Goal: Check status: Verify the current state of an ongoing process or item

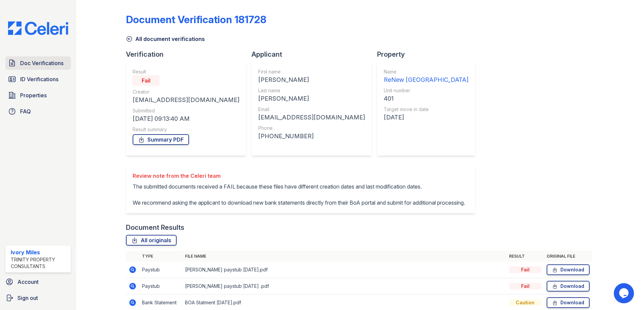
click at [39, 63] on span "Doc Verifications" at bounding box center [41, 63] width 43 height 8
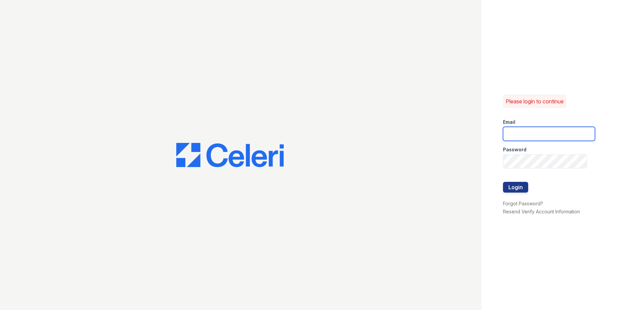
type input "[EMAIL_ADDRESS][DOMAIN_NAME]"
click at [518, 185] on button "Login" at bounding box center [515, 187] width 25 height 11
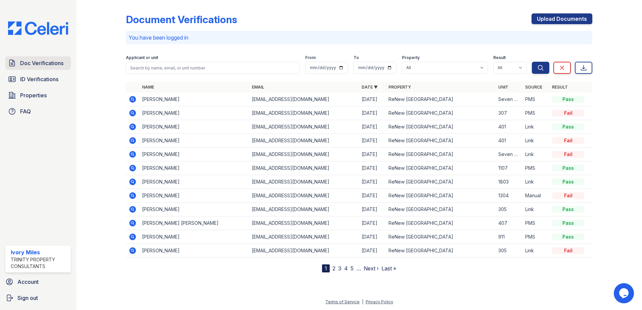
click at [51, 68] on link "Doc Verifications" at bounding box center [37, 62] width 65 height 13
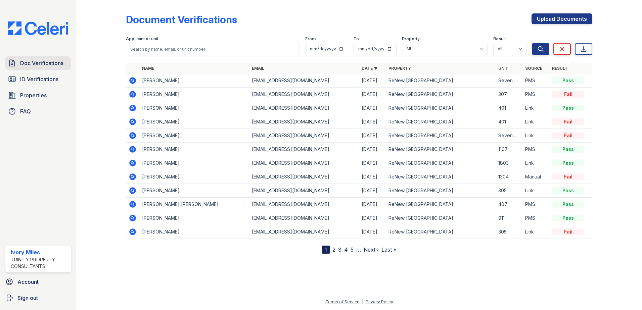
click at [48, 69] on link "Doc Verifications" at bounding box center [37, 62] width 65 height 13
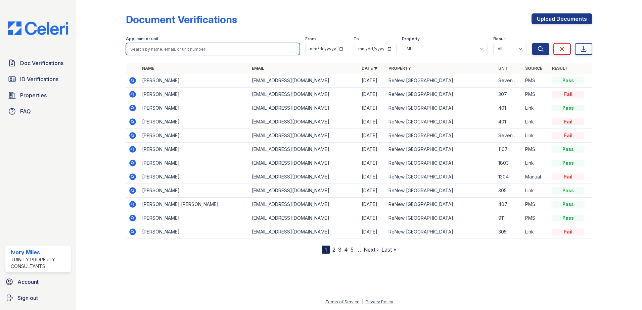
click at [240, 46] on input "search" at bounding box center [213, 49] width 174 height 12
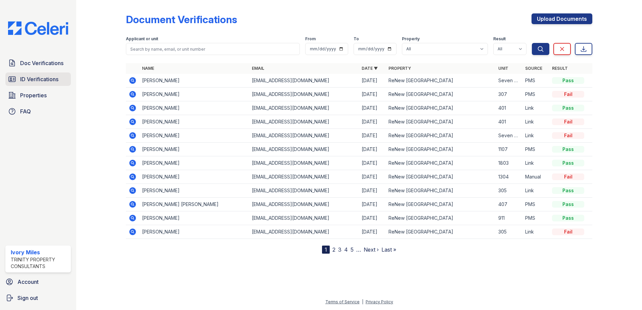
click at [34, 79] on span "ID Verifications" at bounding box center [39, 79] width 38 height 8
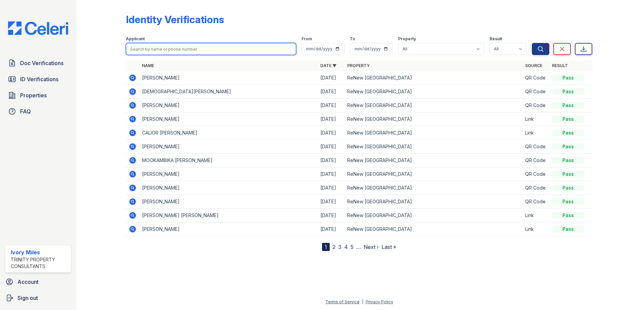
click at [134, 48] on input "search" at bounding box center [211, 49] width 170 height 12
type input "Boles"
click at [532, 43] on button "Search" at bounding box center [540, 49] width 17 height 12
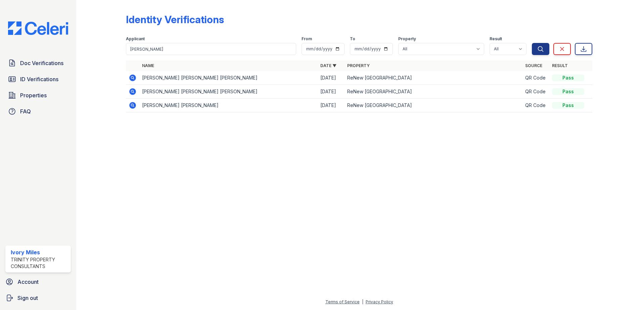
click at [133, 78] on icon at bounding box center [133, 78] width 8 height 8
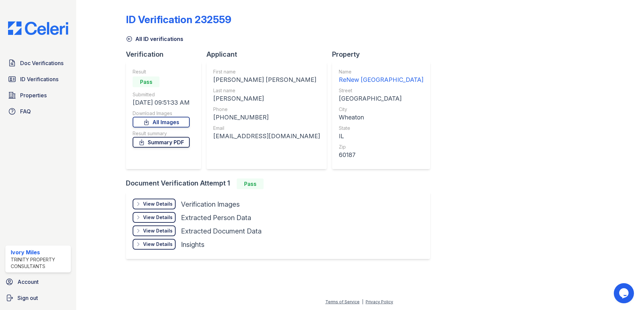
click at [182, 145] on link "Summary PDF" at bounding box center [161, 142] width 57 height 11
click at [166, 204] on div "View Details" at bounding box center [158, 204] width 30 height 7
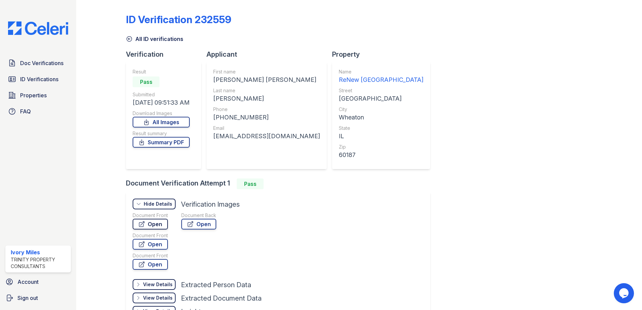
click at [151, 225] on link "Open" at bounding box center [150, 224] width 35 height 11
click at [193, 224] on icon at bounding box center [190, 224] width 7 height 7
click at [24, 80] on span "ID Verifications" at bounding box center [39, 79] width 38 height 8
